Goal: Task Accomplishment & Management: Manage account settings

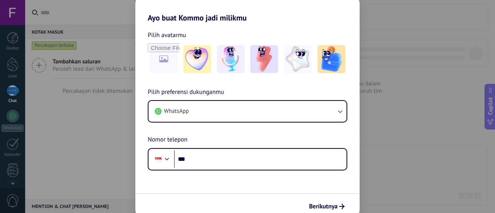
click at [91, 115] on div "Ayo buat Kommo jadi milikmu Pilih avatarmu Pilih preferensi dukunganmu WhatsApp…" at bounding box center [247, 106] width 495 height 213
click at [379, 92] on div "Ayo buat Kommo jadi milikmu Pilih avatarmu Pilih preferensi dukunganmu WhatsApp…" at bounding box center [247, 106] width 495 height 213
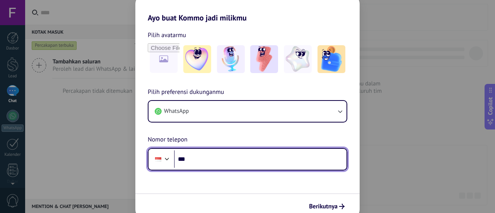
click at [262, 165] on input "***" at bounding box center [260, 159] width 173 height 18
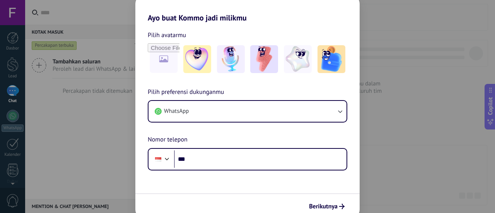
click at [379, 111] on div "Ayo buat Kommo jadi milikmu Pilih avatarmu Pilih preferensi dukunganmu WhatsApp…" at bounding box center [247, 106] width 495 height 213
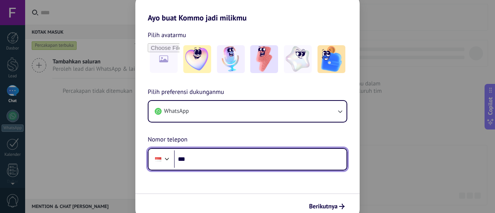
click at [193, 159] on input "***" at bounding box center [260, 159] width 173 height 18
type input "**********"
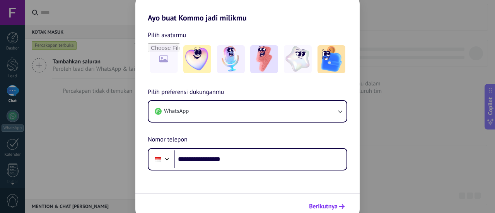
click at [328, 209] on span "Berikutnya" at bounding box center [323, 206] width 29 height 5
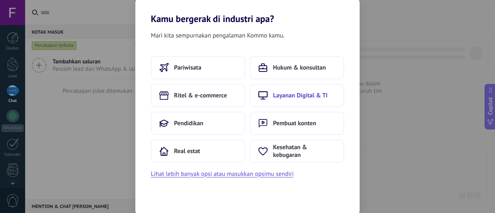
click at [300, 97] on span "Layanan Digital & TI" at bounding box center [300, 96] width 55 height 8
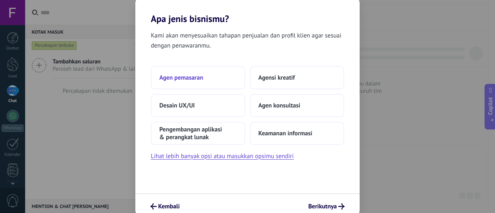
click at [206, 72] on button "Agen pemasaran" at bounding box center [198, 77] width 94 height 23
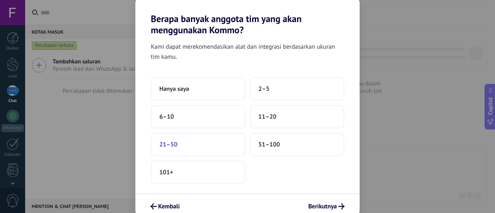
click at [207, 146] on button "21–50" at bounding box center [198, 144] width 94 height 23
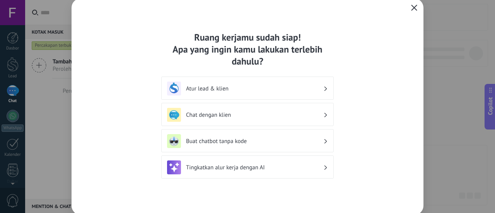
click at [415, 8] on icon "button" at bounding box center [414, 8] width 6 height 6
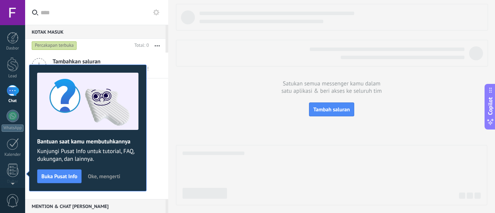
click at [15, 12] on div at bounding box center [12, 12] width 25 height 25
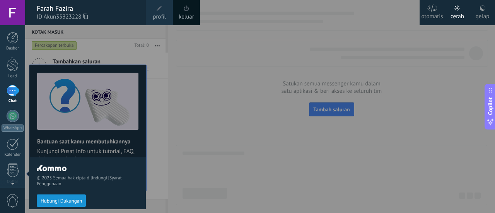
click at [162, 7] on span at bounding box center [159, 8] width 9 height 9
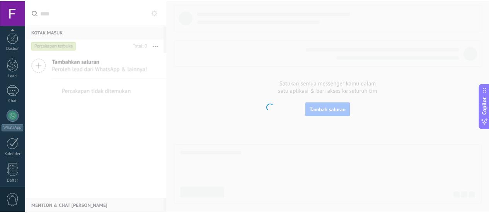
scroll to position [108, 0]
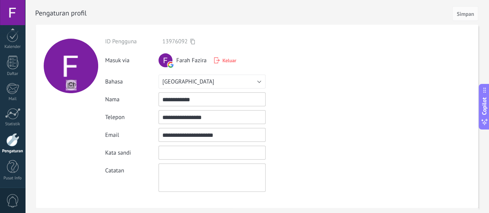
click at [175, 152] on input "textbox" at bounding box center [212, 153] width 107 height 14
click at [216, 63] on use at bounding box center [217, 60] width 6 height 6
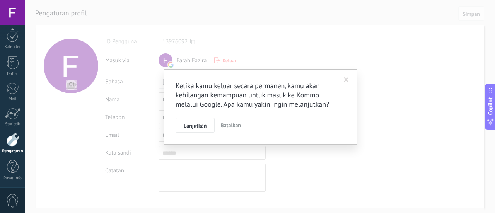
click at [233, 124] on span "Batalkan" at bounding box center [231, 125] width 21 height 7
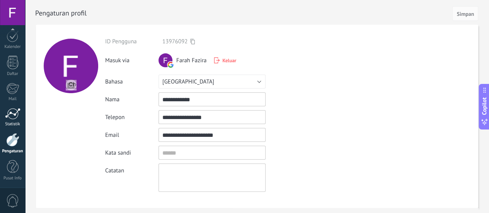
click at [12, 114] on div at bounding box center [12, 114] width 15 height 12
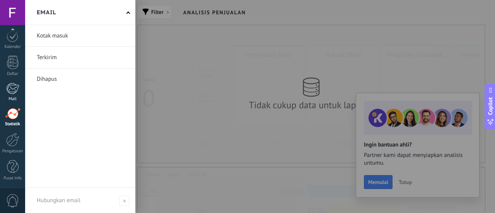
click at [7, 85] on div at bounding box center [12, 89] width 13 height 12
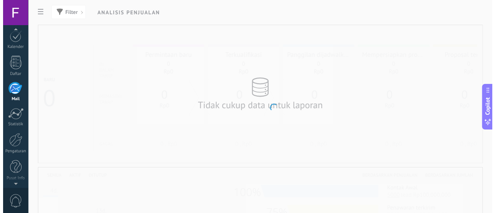
scroll to position [103, 0]
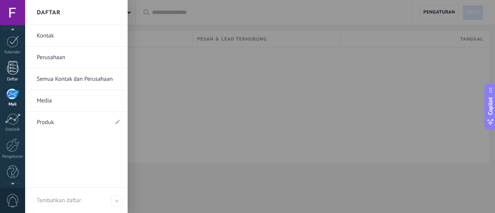
click at [12, 70] on div at bounding box center [13, 68] width 12 height 14
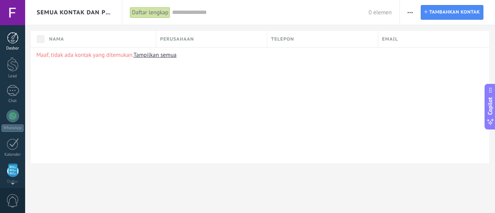
click at [16, 39] on div at bounding box center [13, 38] width 12 height 12
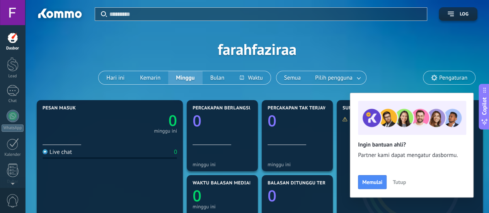
click at [16, 14] on div at bounding box center [12, 12] width 25 height 25
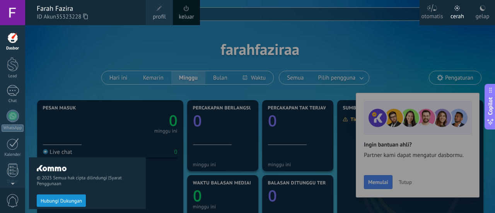
click at [48, 60] on div "© 2025 Semua hak cipta dilindungi | Syarat Penggunaan Hubungi Dukungan" at bounding box center [87, 119] width 117 height 188
click at [328, 38] on div at bounding box center [272, 106] width 495 height 213
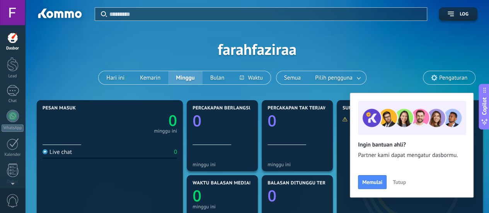
click at [450, 71] on span "Pengaturan" at bounding box center [450, 77] width 52 height 13
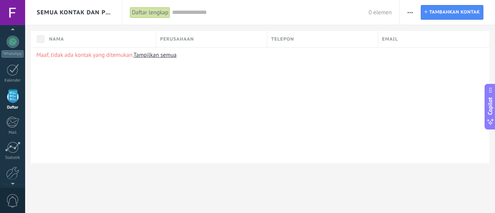
scroll to position [75, 0]
click at [72, 15] on span "Semua Kontak dan Perusahaan" at bounding box center [74, 12] width 74 height 7
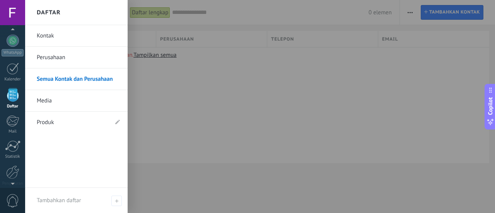
click at [45, 102] on link "Media" at bounding box center [78, 101] width 83 height 22
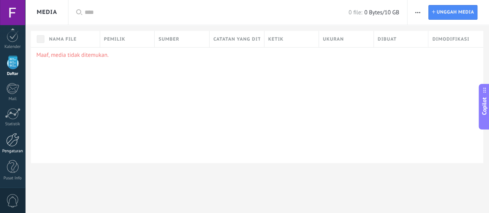
click at [10, 142] on div at bounding box center [12, 140] width 13 height 14
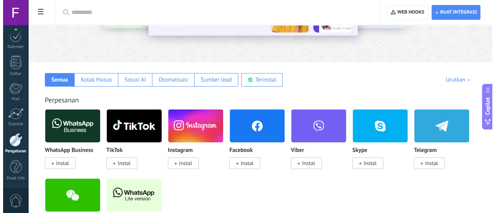
scroll to position [77, 0]
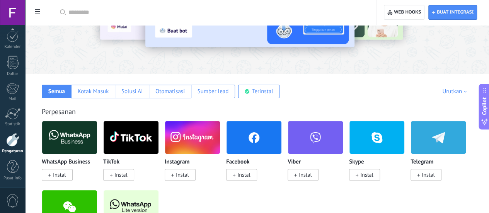
click at [196, 170] on span "Instal" at bounding box center [180, 175] width 31 height 12
click at [196, 169] on span "Instal" at bounding box center [180, 175] width 31 height 12
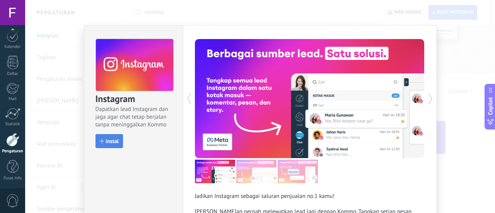
click at [101, 139] on div "button" at bounding box center [102, 141] width 5 height 5
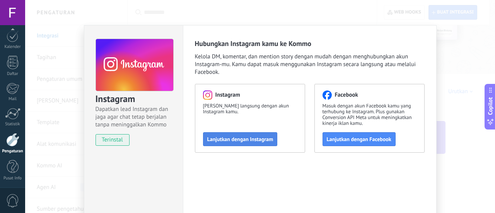
click at [244, 139] on span "Lanjutkan dengan Instagram" at bounding box center [240, 139] width 66 height 5
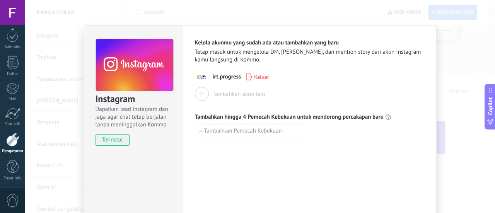
click at [203, 95] on div at bounding box center [202, 94] width 14 height 14
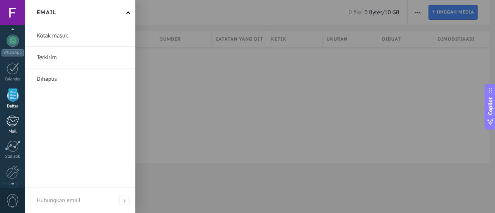
click at [10, 123] on div at bounding box center [12, 121] width 13 height 12
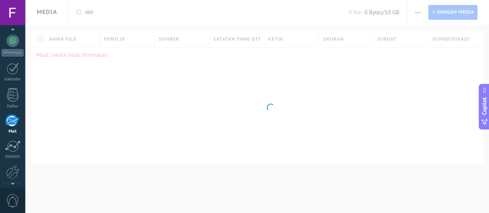
scroll to position [103, 0]
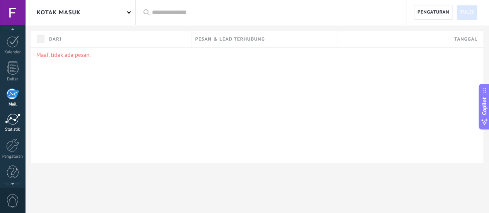
click at [15, 116] on div at bounding box center [12, 119] width 15 height 12
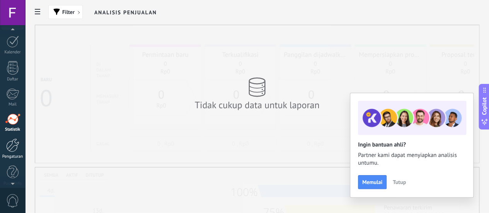
click at [8, 143] on div at bounding box center [12, 145] width 13 height 14
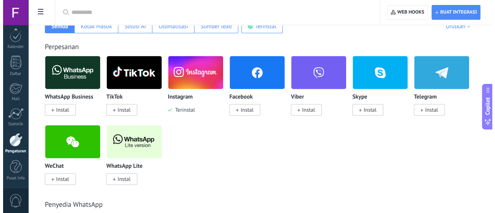
scroll to position [155, 0]
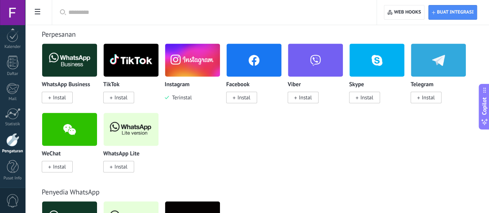
click at [250, 96] on span "Instal" at bounding box center [244, 97] width 13 height 7
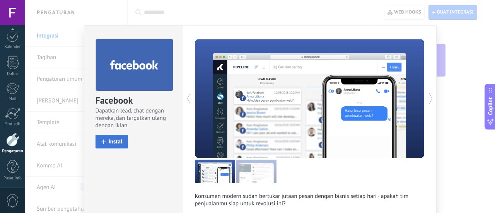
click at [115, 141] on span "Instal" at bounding box center [116, 142] width 14 height 6
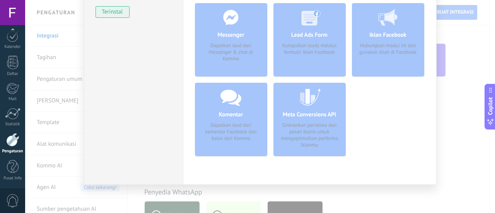
scroll to position [0, 0]
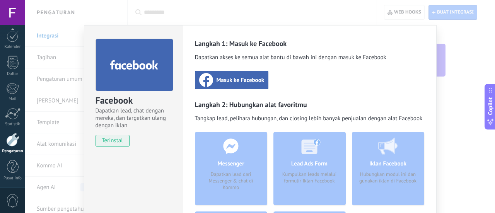
click at [234, 83] on span "Masuk ke Facebook" at bounding box center [241, 80] width 48 height 8
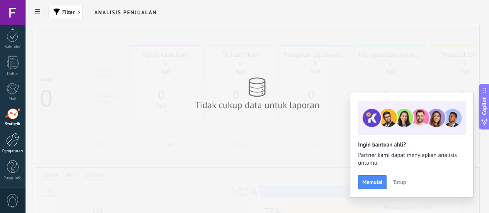
click at [10, 140] on div at bounding box center [12, 140] width 13 height 14
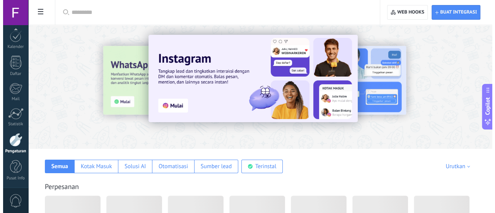
scroll to position [155, 0]
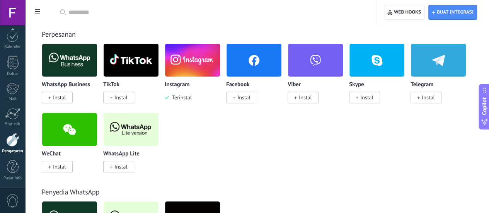
click at [134, 94] on span "Instal" at bounding box center [118, 98] width 31 height 12
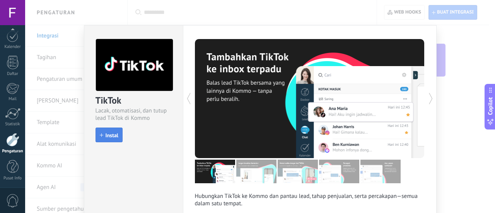
click at [106, 133] on span "Instal" at bounding box center [112, 135] width 13 height 5
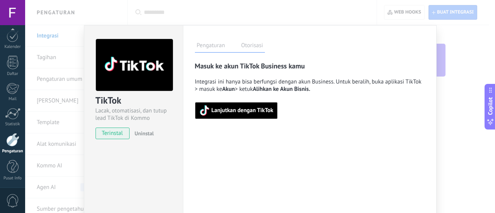
click at [262, 114] on span "Lanjutkan dengan TikTok" at bounding box center [236, 110] width 74 height 11
click at [219, 116] on button "Lanjutkan dengan TikTok" at bounding box center [236, 110] width 83 height 17
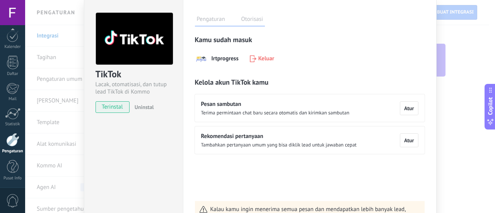
scroll to position [39, 0]
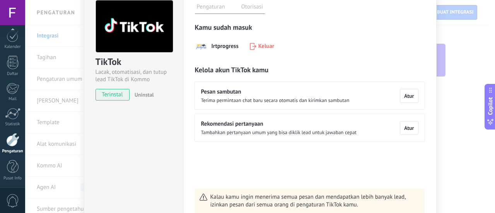
click at [251, 7] on label "Otorisasi" at bounding box center [252, 7] width 26 height 11
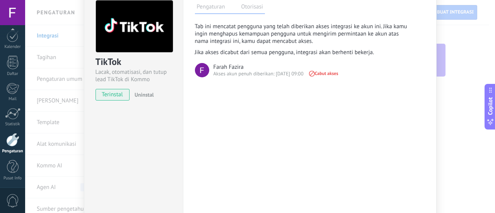
click at [207, 7] on label "Pengaturan" at bounding box center [211, 7] width 32 height 11
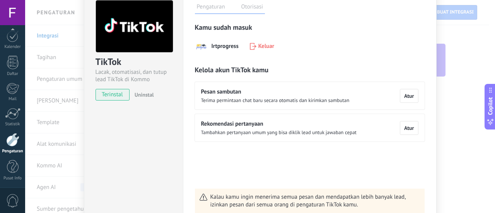
click at [235, 100] on span "Terima permintaan chat baru secara otomatis dan kirimkan sambutan" at bounding box center [275, 100] width 149 height 6
click at [264, 137] on div "Rekomendasi pertanyaan Tambahkan pertanyaan umum yang bisa diklik lead untuk ja…" at bounding box center [310, 127] width 230 height 27
click at [268, 133] on span "Tambahkan pertanyaan umum yang bisa diklik lead untuk jawaban cepat" at bounding box center [279, 133] width 156 height 6
click at [344, 128] on div "Rekomendasi pertanyaan Tambahkan pertanyaan umum yang bisa diklik lead untuk ja…" at bounding box center [279, 127] width 156 height 15
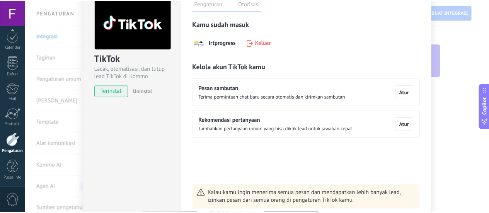
scroll to position [0, 0]
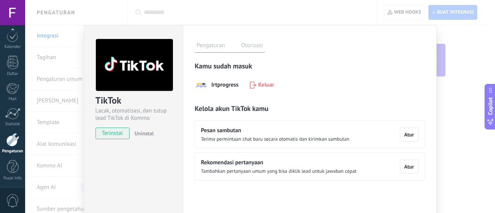
click at [86, 12] on div "TikTok Lacak, otomatisasi, dan tutup lead TikTok di Kommo terinstal Uninstal Pe…" at bounding box center [260, 106] width 470 height 213
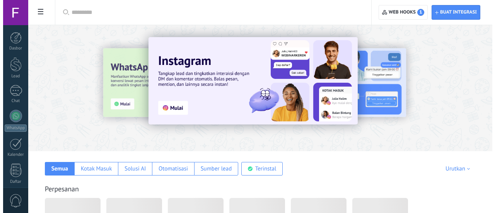
scroll to position [155, 0]
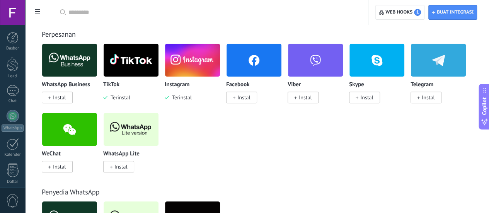
click at [190, 83] on p "Instagram" at bounding box center [177, 85] width 25 height 7
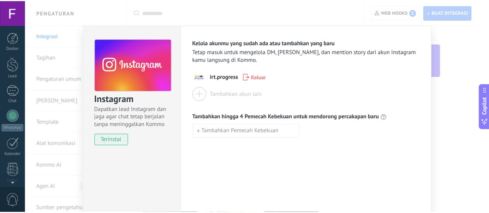
scroll to position [108, 0]
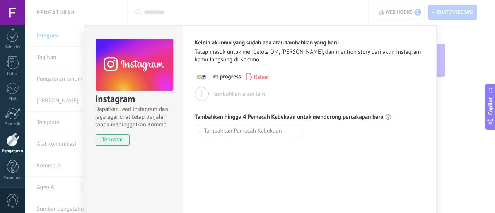
click at [17, 11] on div at bounding box center [12, 12] width 25 height 25
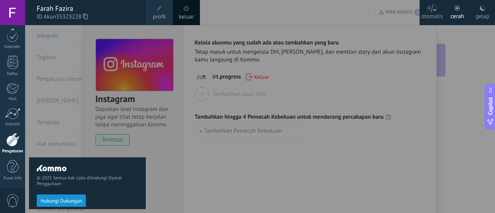
click at [53, 5] on div "Farah Fazira" at bounding box center [87, 8] width 101 height 9
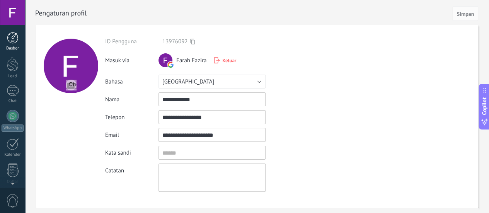
click at [8, 43] on div at bounding box center [13, 38] width 12 height 12
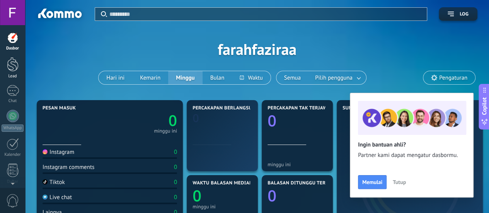
click at [13, 67] on div at bounding box center [13, 64] width 12 height 14
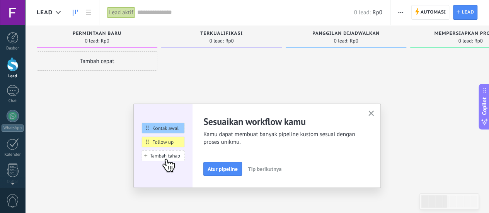
click at [14, 72] on link "Lead" at bounding box center [12, 68] width 25 height 22
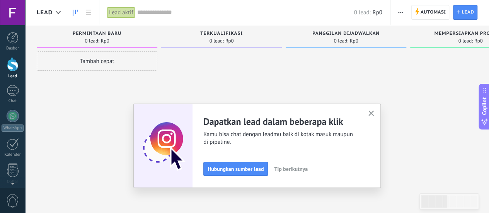
click at [338, 87] on div at bounding box center [346, 107] width 121 height 112
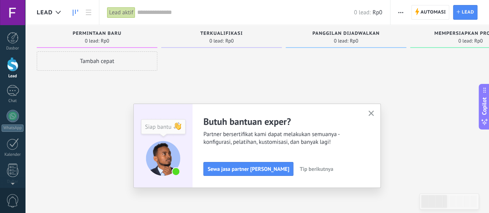
click at [410, 86] on div "Panggilan dijadwalkan 0 lead: Rp0" at bounding box center [348, 94] width 125 height 138
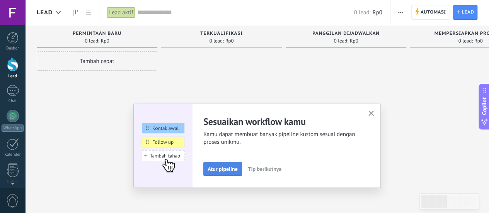
click at [228, 169] on span "Atur pipeline" at bounding box center [223, 168] width 30 height 5
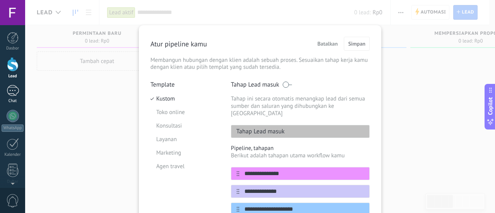
click at [14, 91] on div at bounding box center [13, 90] width 12 height 11
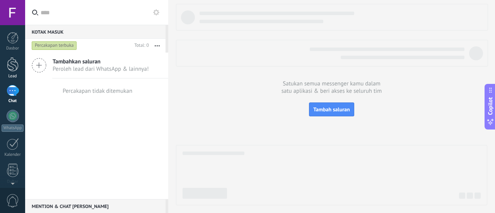
click at [13, 74] on div "Lead" at bounding box center [13, 76] width 22 height 5
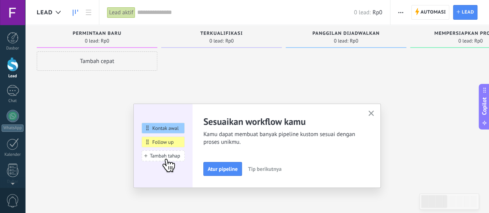
click at [63, 63] on div "Tambah cepat" at bounding box center [97, 60] width 121 height 19
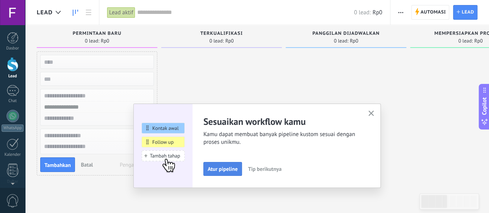
click at [224, 170] on span "Atur pipeline" at bounding box center [223, 168] width 30 height 5
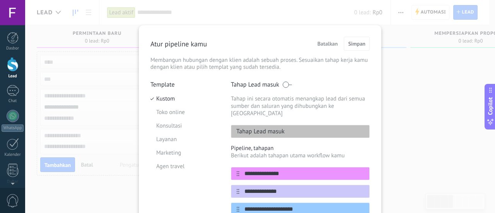
click at [13, 68] on div at bounding box center [13, 64] width 12 height 14
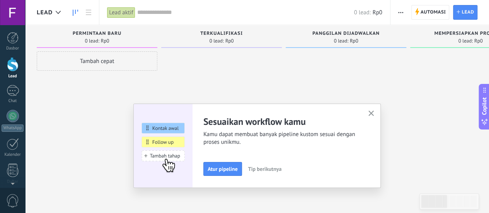
click at [161, 11] on input "text" at bounding box center [245, 13] width 217 height 8
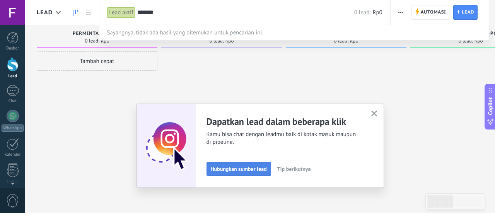
click at [251, 168] on span "Hubungkan sumber lead" at bounding box center [239, 168] width 56 height 5
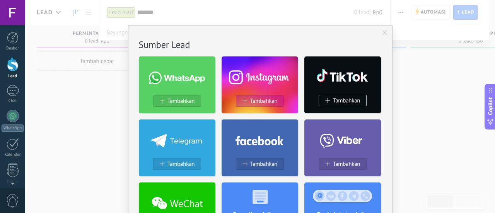
click at [268, 102] on span "Tambahkan" at bounding box center [263, 101] width 27 height 7
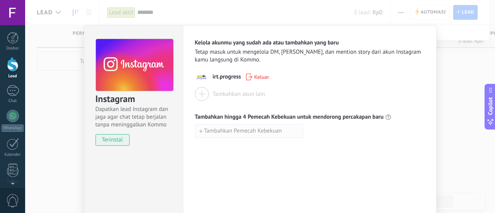
click at [228, 132] on span "Tambahkan Pemecah Kebekuan" at bounding box center [243, 130] width 78 height 5
click at [229, 125] on input at bounding box center [249, 131] width 108 height 12
click at [457, 138] on div "Instagram Dapatkan lead Instagram dan jaga agar chat tetap berjalan tanpa menin…" at bounding box center [260, 106] width 470 height 213
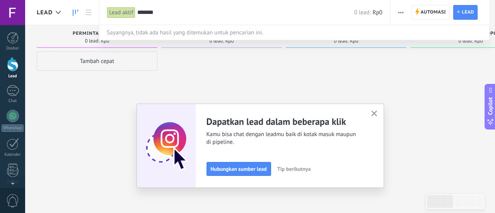
click at [296, 167] on span "Tip berikutnya" at bounding box center [294, 168] width 34 height 5
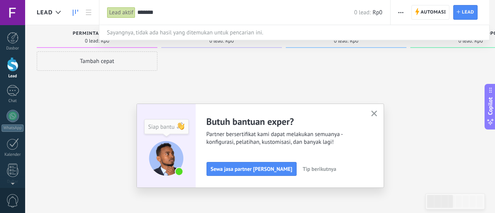
click at [303, 167] on span "Tip berikutnya" at bounding box center [320, 168] width 34 height 5
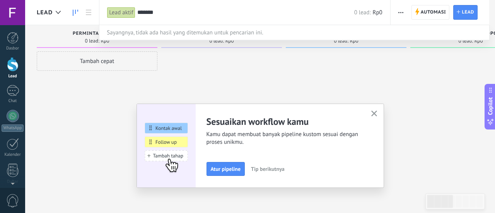
click at [375, 112] on use "button" at bounding box center [374, 114] width 6 height 6
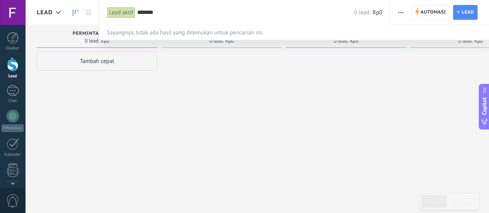
click at [147, 11] on input "*******" at bounding box center [245, 13] width 217 height 8
type input "********"
click at [60, 10] on div at bounding box center [244, 106] width 489 height 213
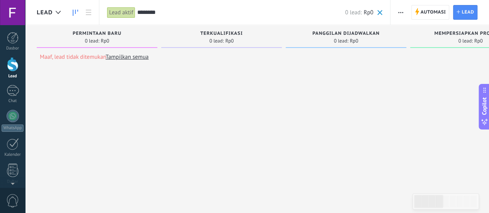
click at [53, 11] on div at bounding box center [58, 12] width 13 height 15
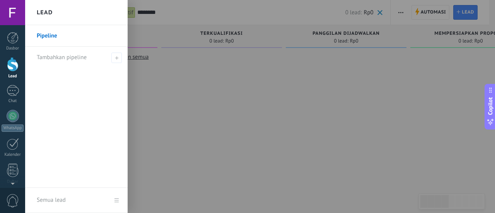
click at [156, 71] on div at bounding box center [272, 106] width 495 height 213
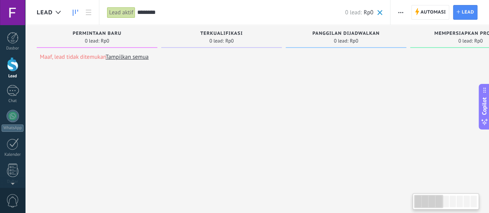
click at [78, 13] on link at bounding box center [75, 12] width 13 height 15
click at [86, 14] on icon at bounding box center [88, 12] width 5 height 5
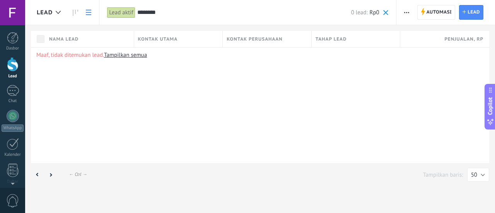
click at [388, 12] on span at bounding box center [385, 12] width 5 height 5
click at [59, 10] on div at bounding box center [58, 12] width 13 height 15
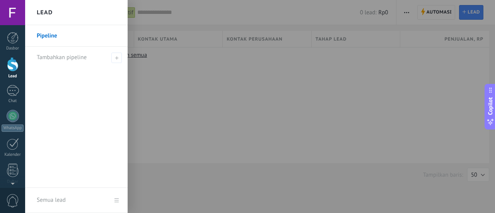
click at [57, 37] on link "Pipeline" at bounding box center [78, 36] width 83 height 22
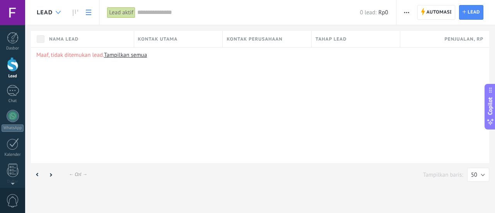
click at [58, 15] on div at bounding box center [58, 12] width 13 height 15
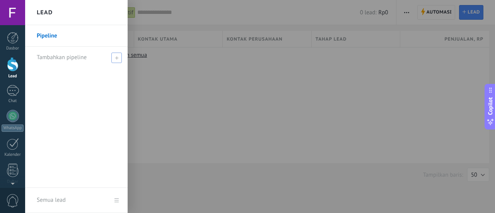
click at [44, 55] on span "Tambahkan pipeline" at bounding box center [62, 57] width 50 height 7
click at [96, 62] on input "text" at bounding box center [73, 57] width 73 height 12
type input "********"
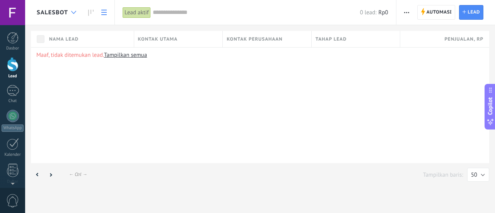
click at [74, 8] on div at bounding box center [73, 12] width 13 height 15
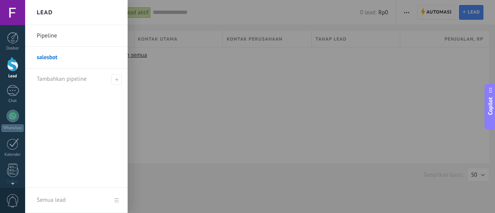
click at [267, 93] on div at bounding box center [272, 106] width 495 height 213
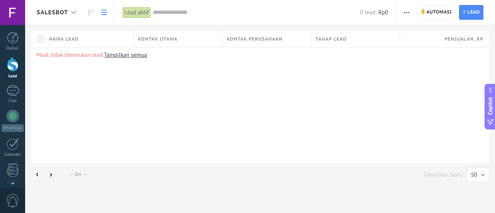
click at [69, 10] on div at bounding box center [73, 12] width 13 height 15
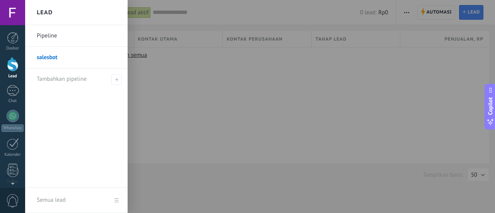
click at [55, 56] on link "salesbot" at bounding box center [78, 58] width 83 height 22
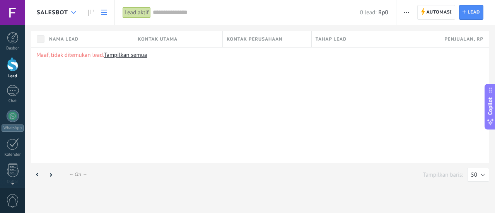
click at [70, 12] on div at bounding box center [73, 12] width 13 height 15
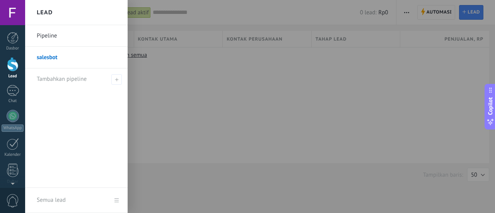
click at [74, 31] on link "Pipeline" at bounding box center [78, 36] width 83 height 22
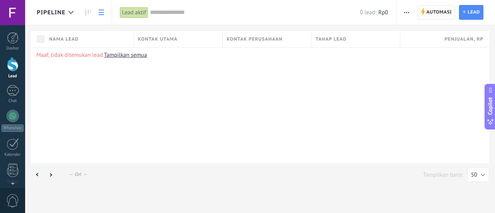
click at [426, 14] on span "Automasi Automasi" at bounding box center [436, 12] width 38 height 15
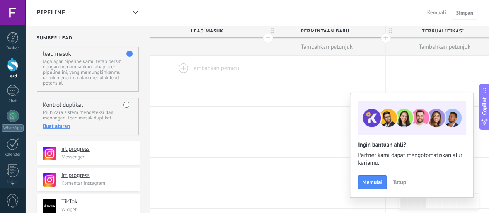
click at [403, 181] on span "Tutup" at bounding box center [399, 181] width 13 height 5
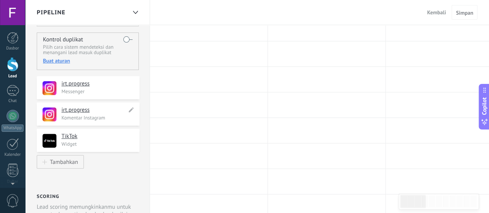
scroll to position [77, 0]
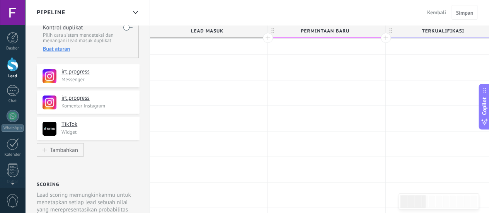
click at [60, 11] on span "Pipeline" at bounding box center [51, 12] width 29 height 7
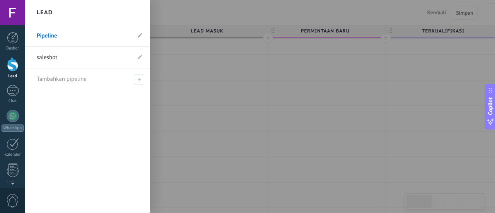
click at [77, 36] on link "Pipeline" at bounding box center [84, 36] width 94 height 22
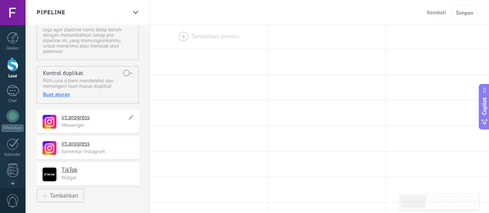
scroll to position [0, 0]
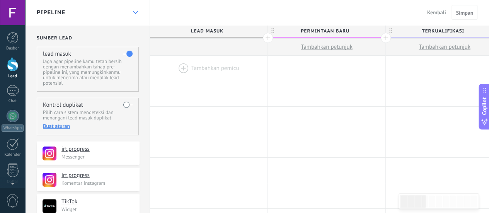
click at [134, 13] on icon at bounding box center [135, 12] width 5 height 3
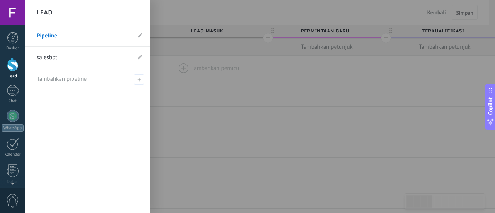
click at [134, 13] on div "Lead" at bounding box center [87, 12] width 125 height 25
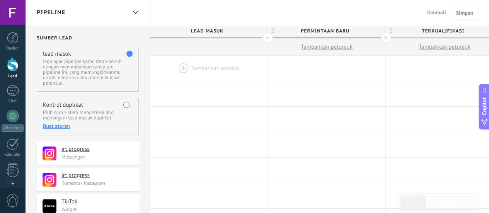
click at [268, 37] on div at bounding box center [268, 38] width 10 height 10
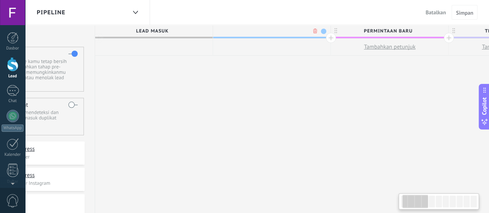
scroll to position [0, 57]
click at [203, 37] on span at bounding box center [152, 38] width 118 height 2
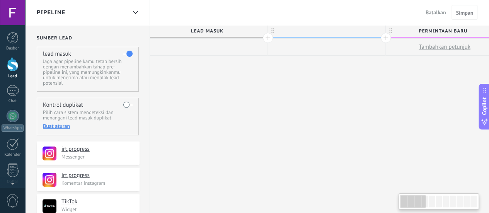
drag, startPoint x: 94, startPoint y: 112, endPoint x: 319, endPoint y: 121, distance: 225.3
click at [92, 84] on p "Jaga agar pipeline kamu tetap bersih dengan menambahkan tahap pre-pipeline ini,…" at bounding box center [87, 72] width 89 height 27
click at [96, 79] on p "Jaga agar pipeline kamu tetap bersih dengan menambahkan tahap pre-pipeline ini,…" at bounding box center [87, 72] width 89 height 27
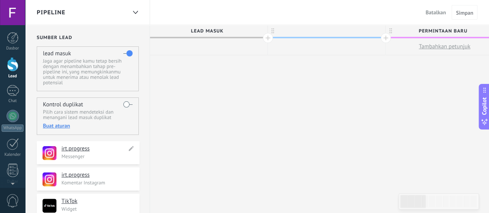
click at [79, 148] on h4 "irt.progress" at bounding box center [94, 149] width 65 height 8
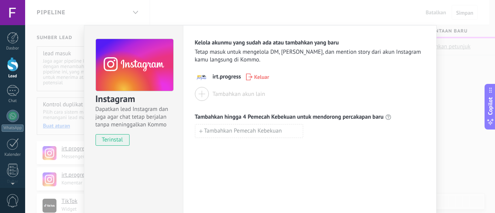
click at [458, 61] on div "Instagram Dapatkan lead Instagram dan jaga agar chat tetap berjalan tanpa menin…" at bounding box center [260, 106] width 470 height 213
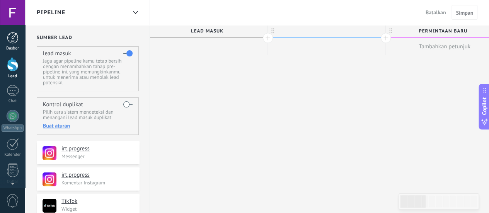
click at [15, 41] on div at bounding box center [13, 38] width 12 height 12
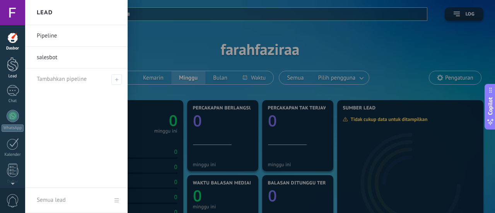
click at [8, 66] on div at bounding box center [13, 64] width 12 height 14
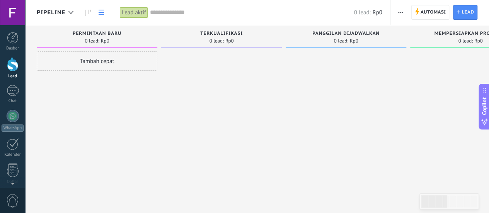
click at [101, 19] on link at bounding box center [101, 12] width 13 height 15
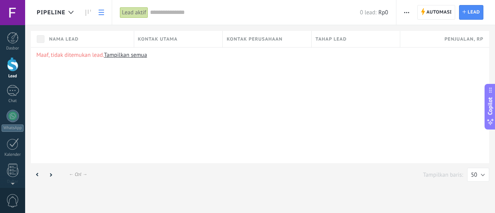
click at [130, 55] on link "Tampilkan semua" at bounding box center [125, 54] width 43 height 7
click at [466, 10] on icon at bounding box center [464, 11] width 3 height 3
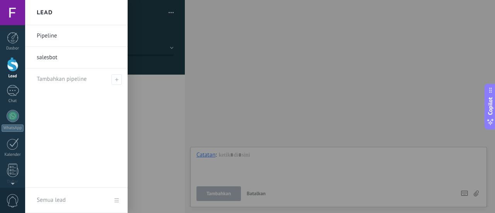
click at [19, 68] on link "Lead" at bounding box center [12, 68] width 25 height 22
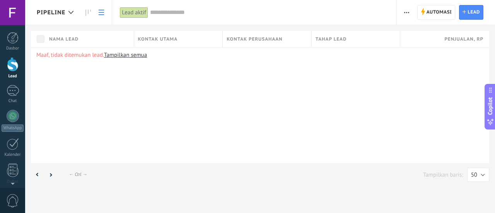
click at [67, 41] on span "Nama Lead" at bounding box center [63, 39] width 29 height 7
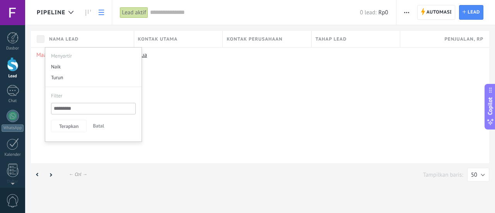
click at [145, 40] on span "Kontak utama" at bounding box center [158, 39] width 40 height 7
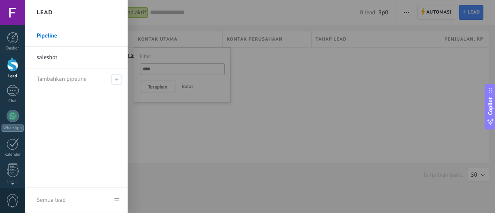
click at [60, 55] on link "salesbot" at bounding box center [78, 58] width 83 height 22
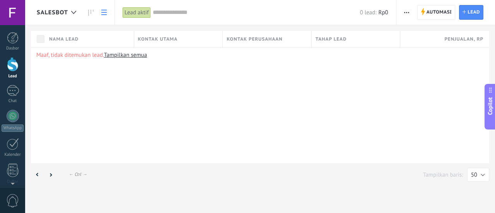
click at [64, 10] on span "salesbot" at bounding box center [52, 12] width 31 height 7
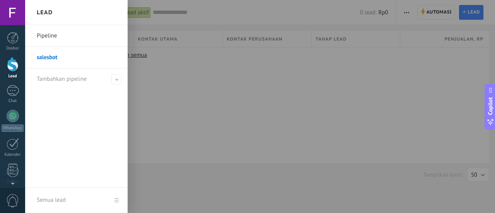
click at [62, 39] on link "Pipeline" at bounding box center [78, 36] width 83 height 22
click at [118, 75] on span at bounding box center [116, 79] width 10 height 10
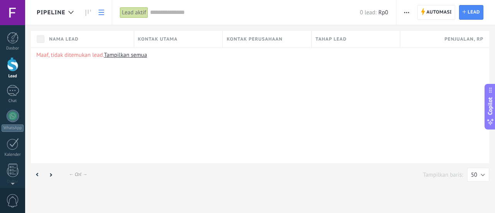
click at [150, 82] on div "Maaf, tidak ditemukan lead. Tampilkan semua" at bounding box center [260, 105] width 458 height 116
click at [137, 7] on div "Lead aktif" at bounding box center [134, 12] width 28 height 11
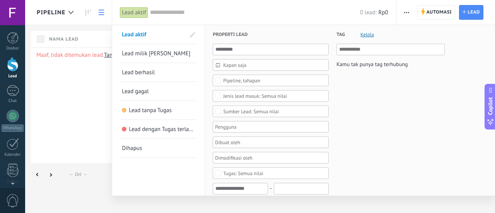
click at [100, 75] on div at bounding box center [247, 106] width 495 height 213
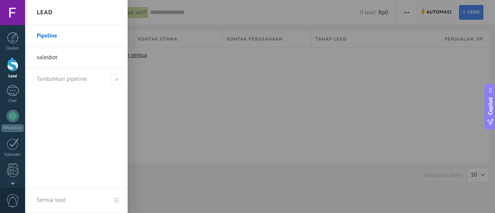
click at [15, 65] on div at bounding box center [13, 64] width 12 height 14
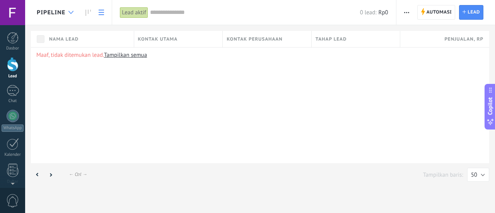
click at [71, 10] on div at bounding box center [71, 12] width 13 height 15
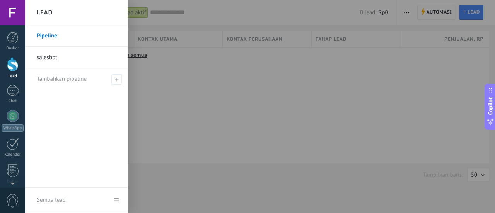
drag, startPoint x: 121, startPoint y: 39, endPoint x: 110, endPoint y: 37, distance: 11.4
click at [110, 37] on link "Pipeline" at bounding box center [78, 36] width 83 height 22
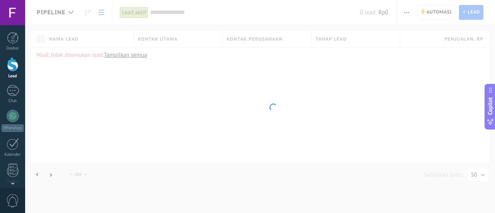
click at [110, 37] on body ".abecls-1,.abecls-2{fill-rule:evenodd}.abecls-2{fill:#fff} .abhcls-1{fill:none}…" at bounding box center [247, 106] width 495 height 213
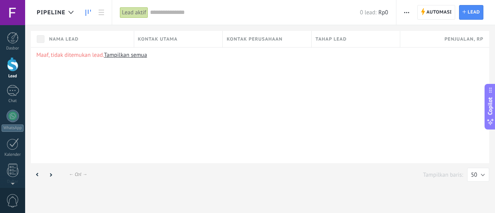
drag, startPoint x: 67, startPoint y: 12, endPoint x: 84, endPoint y: 6, distance: 17.4
click at [84, 6] on link at bounding box center [88, 12] width 13 height 15
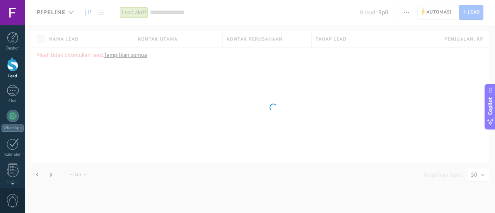
click at [82, 10] on body ".abecls-1,.abecls-2{fill-rule:evenodd}.abecls-2{fill:#fff} .abhcls-1{fill:none}…" at bounding box center [247, 106] width 495 height 213
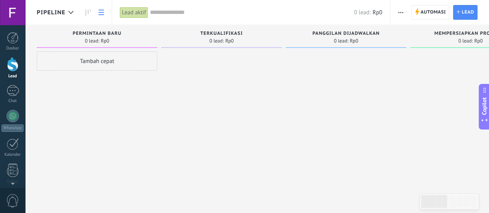
click at [100, 17] on link at bounding box center [101, 12] width 13 height 15
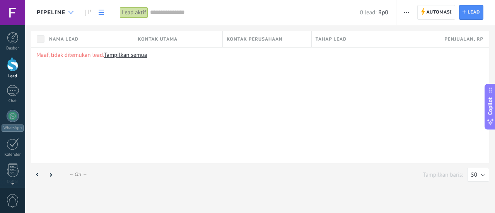
click at [71, 11] on icon at bounding box center [70, 12] width 5 height 3
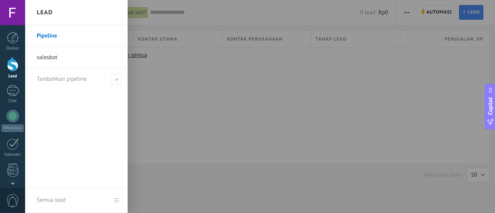
drag, startPoint x: 430, startPoint y: 65, endPoint x: 447, endPoint y: 20, distance: 48.4
click at [430, 65] on div at bounding box center [272, 106] width 495 height 213
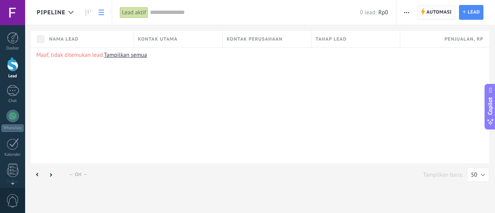
click at [448, 16] on span "Automasi" at bounding box center [440, 12] width 26 height 14
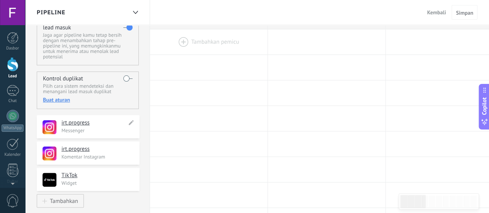
scroll to position [39, 0]
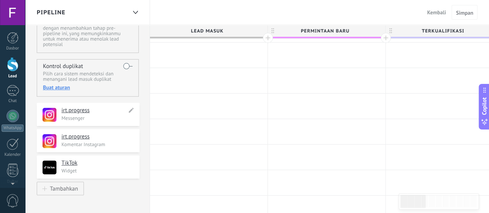
click at [135, 110] on div "**********" at bounding box center [88, 114] width 103 height 23
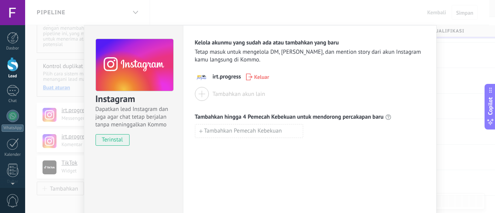
click at [474, 91] on div "Instagram Dapatkan lead Instagram dan jaga agar chat tetap berjalan tanpa menin…" at bounding box center [260, 106] width 470 height 213
